Goal: Book appointment/travel/reservation

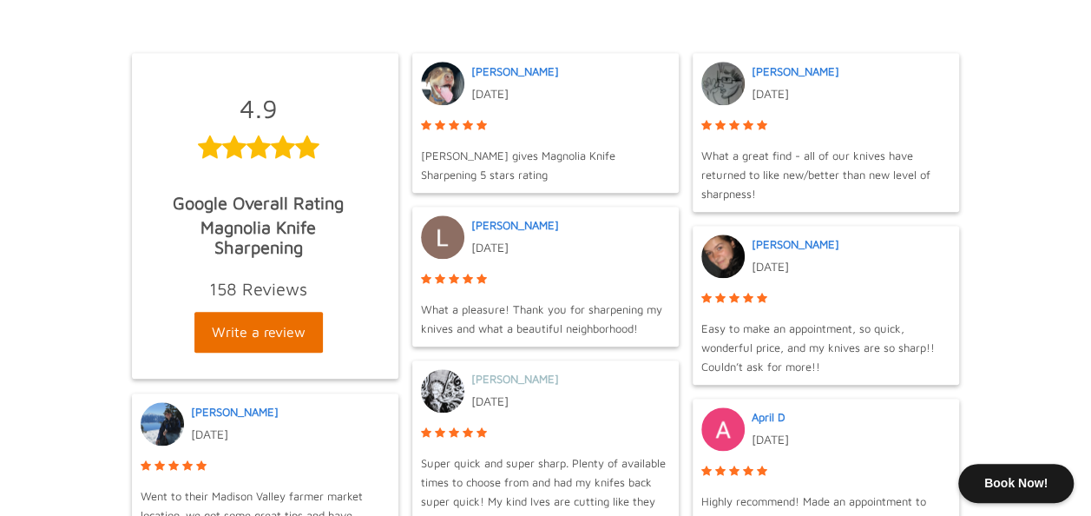
scroll to position [813, 0]
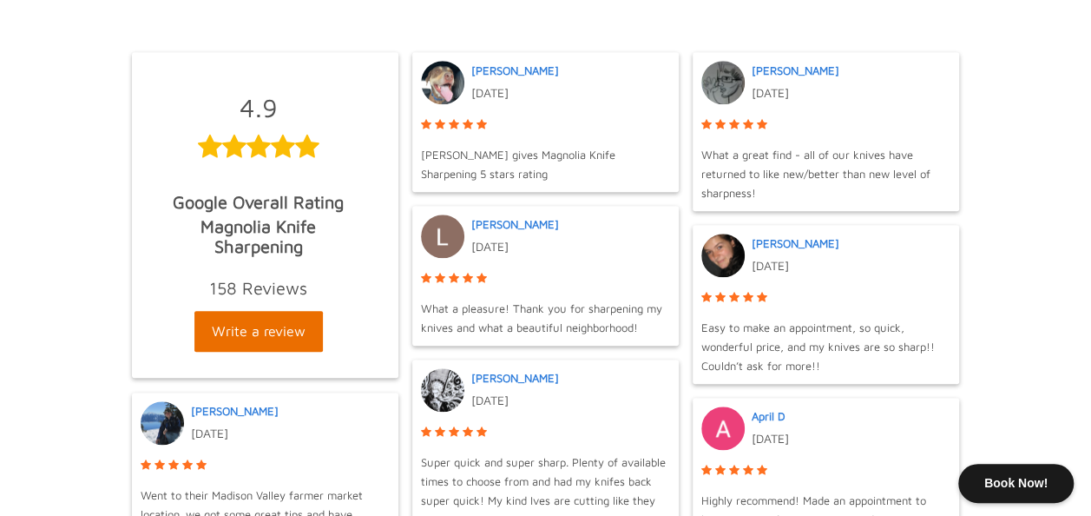
click at [1015, 273] on body "Book Now! New Wallingford sharpening drop off kiosk! Log in or Create account C…" at bounding box center [545, 510] width 1091 height 2647
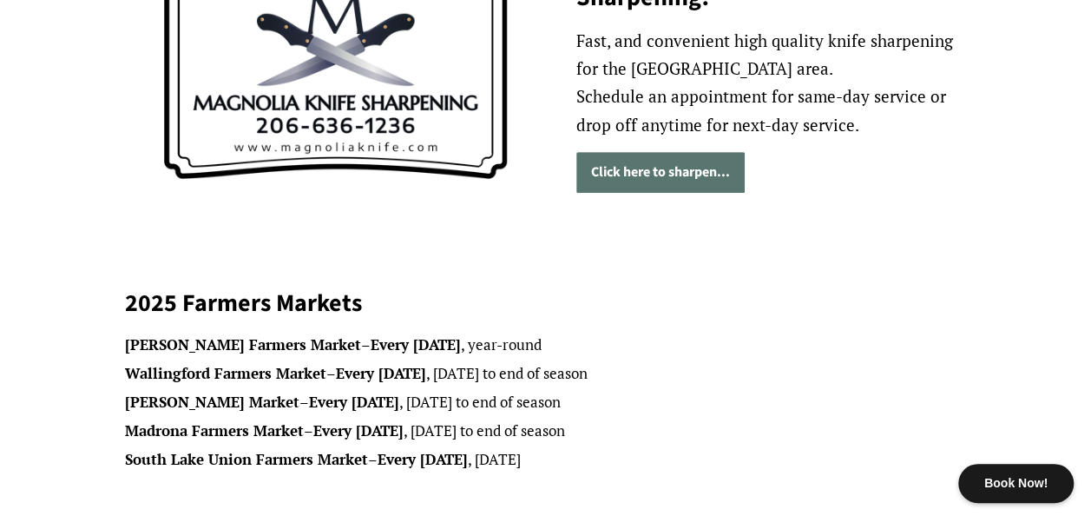
scroll to position [0, 0]
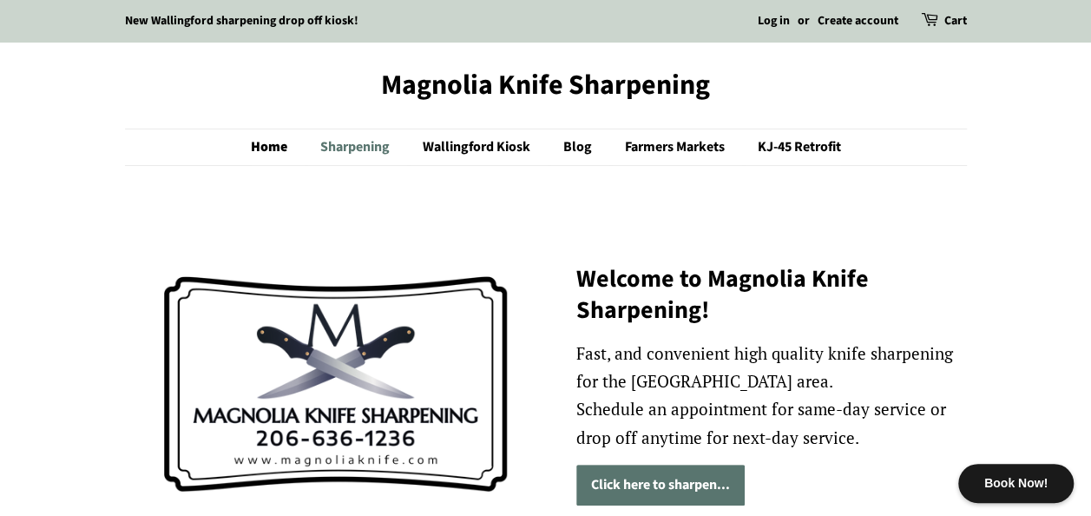
click at [370, 148] on link "Sharpening" at bounding box center [357, 147] width 100 height 36
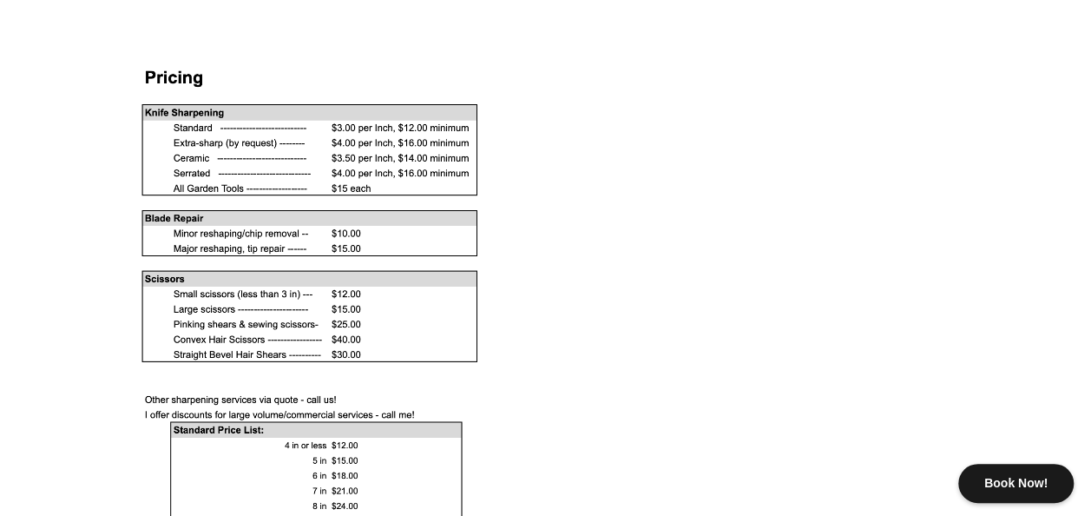
scroll to position [1582, 0]
